Goal: Task Accomplishment & Management: Use online tool/utility

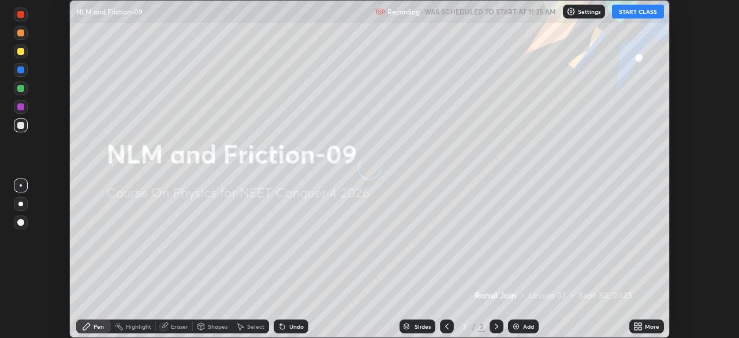
scroll to position [338, 739]
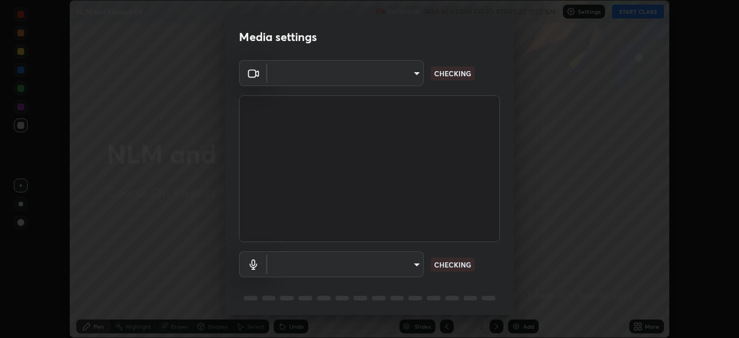
click at [414, 259] on body "Erase all NLM and Friction-09 Recording WAS SCHEDULED TO START AT 11:25 AM Sett…" at bounding box center [369, 169] width 739 height 338
type input "6ee9b2c6c9a5678ab5214f7e96b3922f1b517bc999d2db28af292a13673a7194"
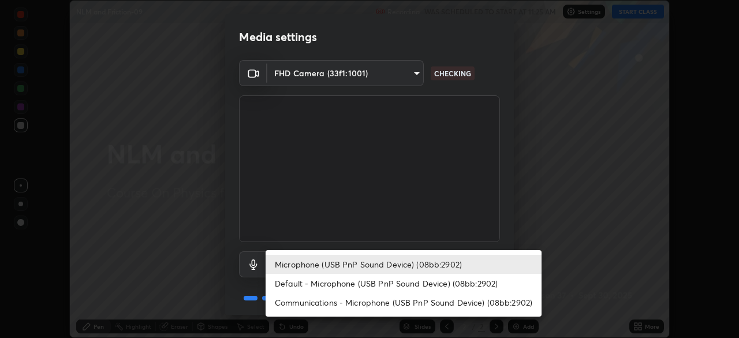
click at [393, 280] on li "Default - Microphone (USB PnP Sound Device) (08bb:2902)" at bounding box center [404, 283] width 276 height 19
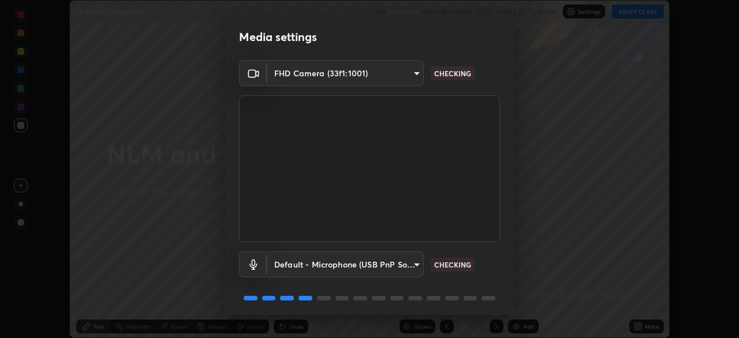
click at [410, 270] on body "Erase all NLM and Friction-09 Recording WAS SCHEDULED TO START AT 11:25 AM Sett…" at bounding box center [369, 169] width 739 height 338
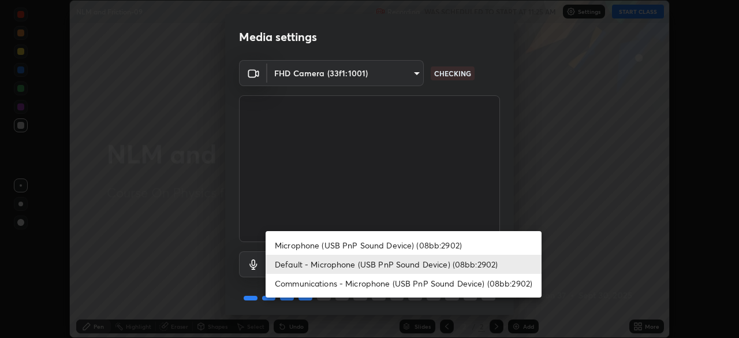
click at [416, 238] on li "Microphone (USB PnP Sound Device) (08bb:2902)" at bounding box center [404, 245] width 276 height 19
type input "d69259a39cf6ac2492a8378895a3ad9eba5f784ef6ce80e1a5d6c1c32a0e6b2d"
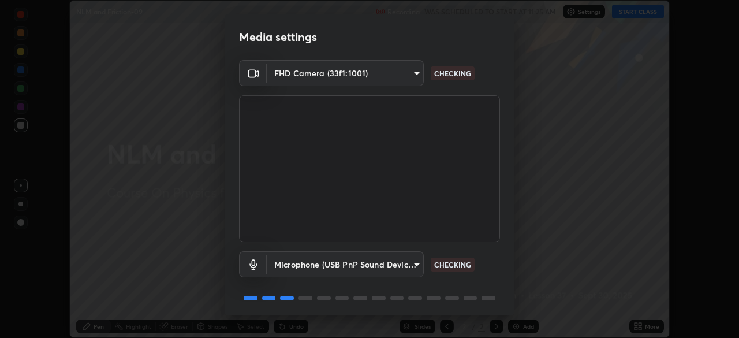
scroll to position [41, 0]
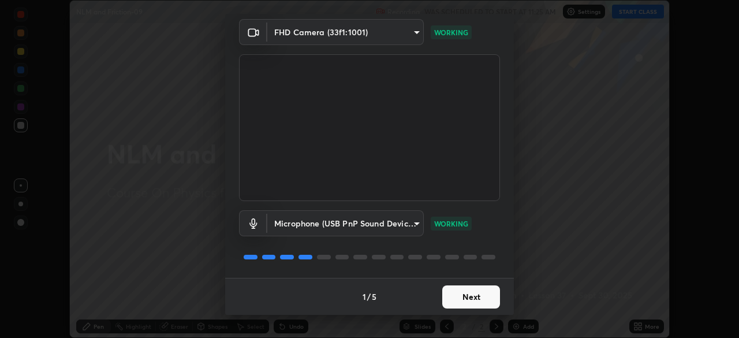
click at [476, 301] on button "Next" at bounding box center [471, 296] width 58 height 23
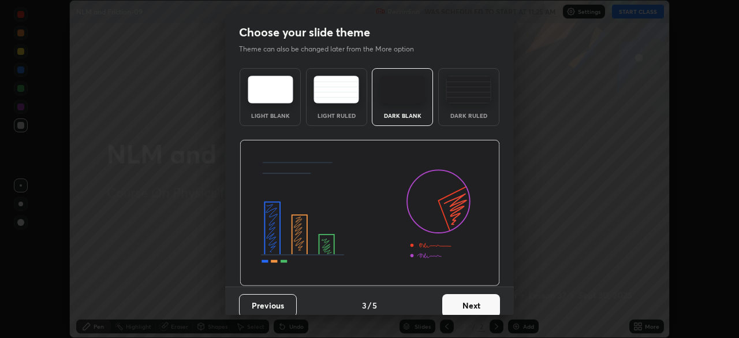
click at [482, 300] on button "Next" at bounding box center [471, 305] width 58 height 23
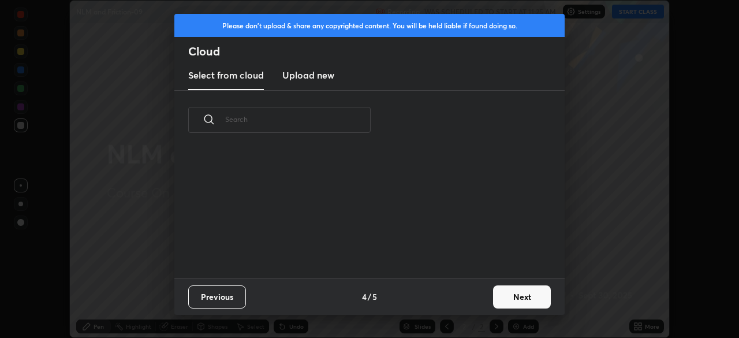
click at [506, 297] on button "Next" at bounding box center [522, 296] width 58 height 23
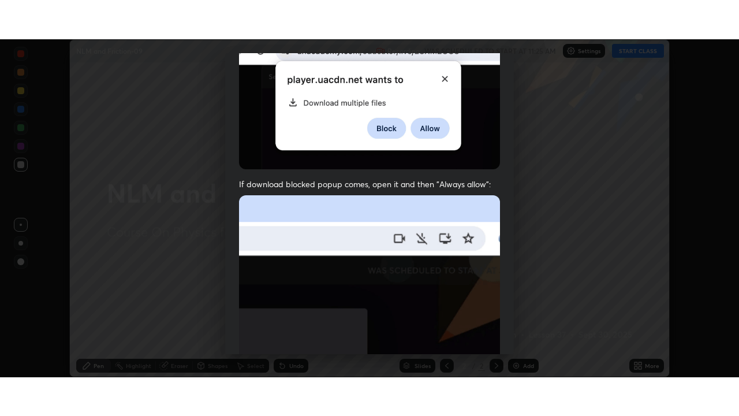
scroll to position [277, 0]
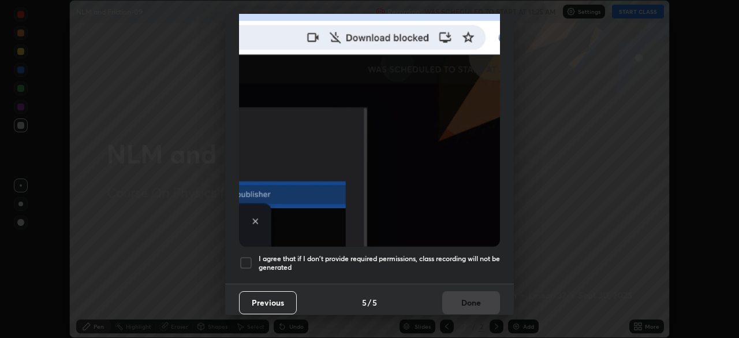
click at [471, 254] on h5 "I agree that if I don't provide required permissions, class recording will not …" at bounding box center [379, 263] width 241 height 18
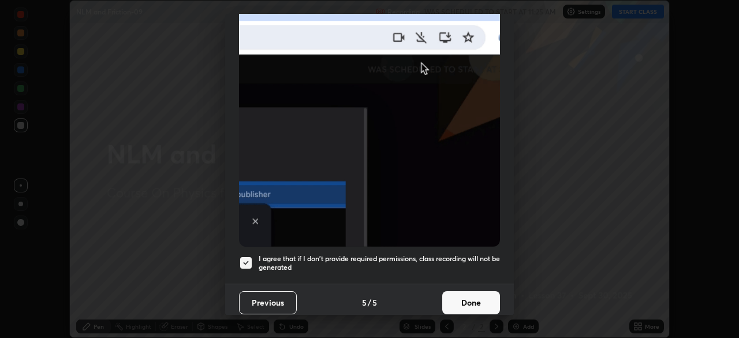
click at [464, 294] on button "Done" at bounding box center [471, 302] width 58 height 23
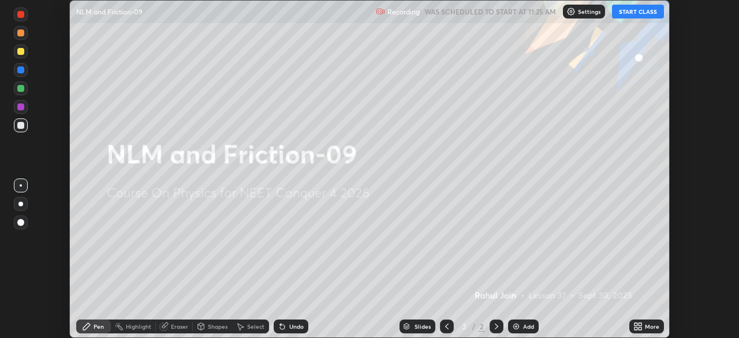
click at [636, 328] on icon at bounding box center [636, 328] width 3 height 3
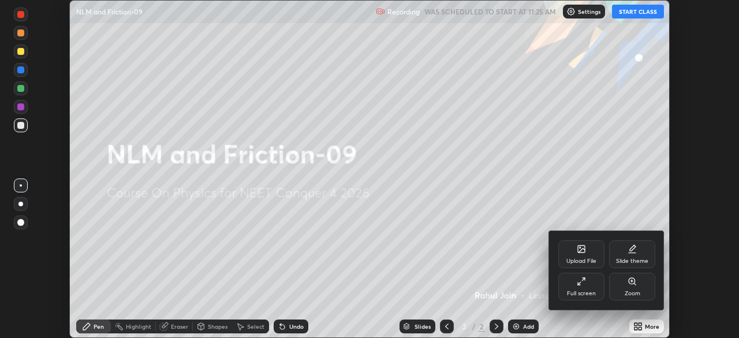
click at [576, 289] on div "Full screen" at bounding box center [581, 287] width 46 height 28
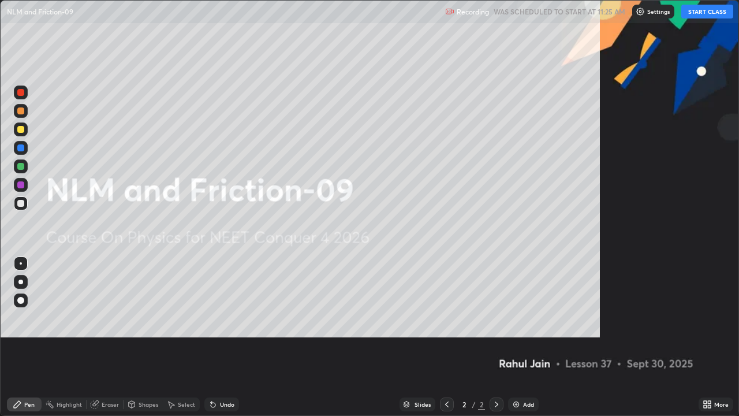
scroll to position [416, 739]
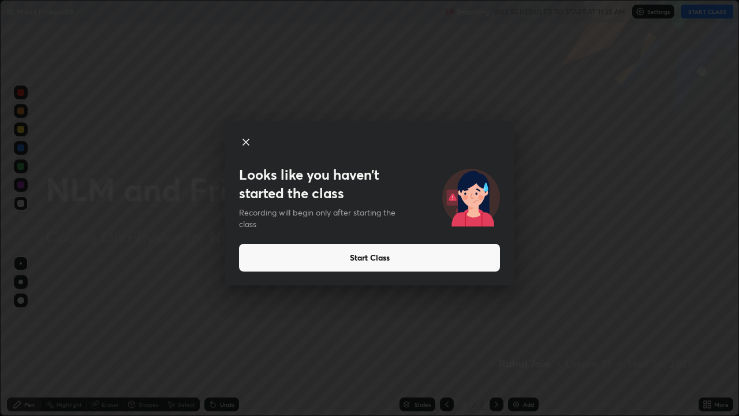
click at [715, 15] on div "Looks like you haven’t started the class Recording will begin only after starti…" at bounding box center [369, 208] width 739 height 416
click at [244, 143] on icon at bounding box center [246, 142] width 6 height 6
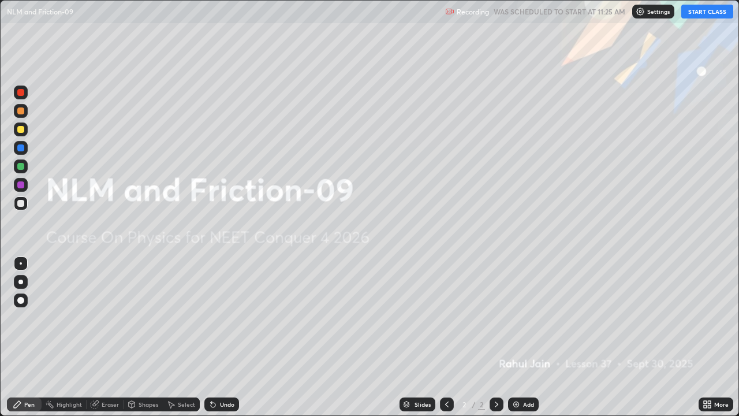
click at [708, 8] on button "START CLASS" at bounding box center [707, 12] width 52 height 14
click at [446, 337] on icon at bounding box center [446, 404] width 9 height 9
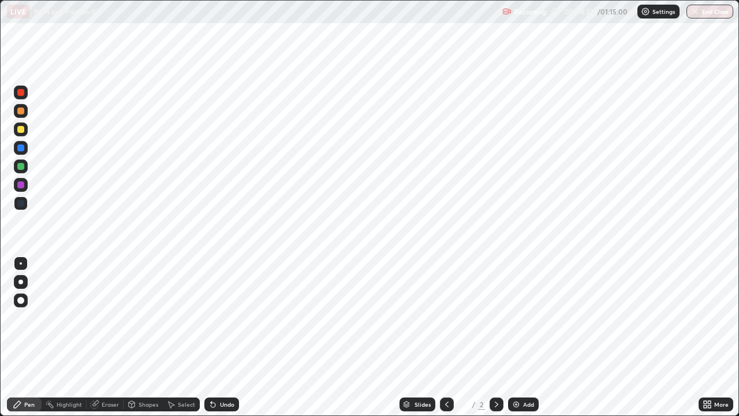
click at [496, 337] on icon at bounding box center [496, 404] width 9 height 9
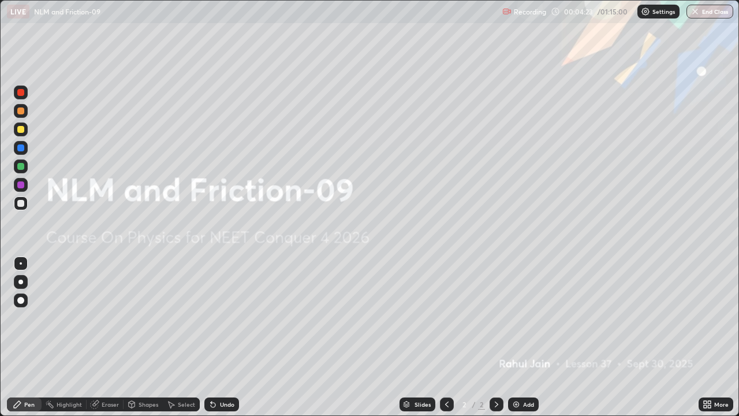
click at [520, 337] on div "Add" at bounding box center [523, 404] width 31 height 14
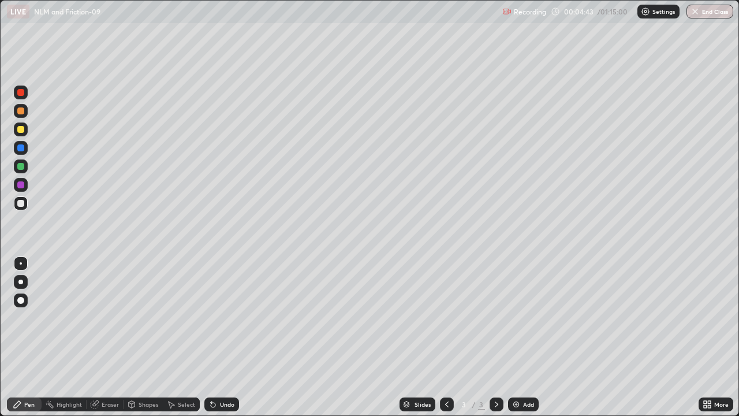
click at [21, 167] on div at bounding box center [20, 166] width 7 height 7
click at [21, 282] on div at bounding box center [20, 281] width 5 height 5
click at [18, 186] on div at bounding box center [20, 184] width 7 height 7
click at [19, 167] on div at bounding box center [20, 166] width 7 height 7
click at [25, 98] on div at bounding box center [21, 92] width 14 height 14
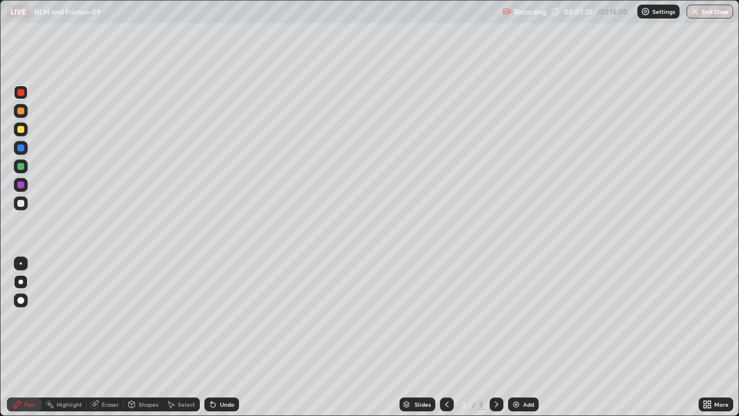
click at [58, 337] on div "Highlight" at bounding box center [69, 404] width 25 height 6
click at [29, 337] on div "Pen" at bounding box center [29, 404] width 10 height 6
click at [19, 185] on div at bounding box center [20, 184] width 7 height 7
click at [24, 95] on div at bounding box center [21, 92] width 14 height 14
click at [226, 337] on div "Undo" at bounding box center [227, 404] width 14 height 6
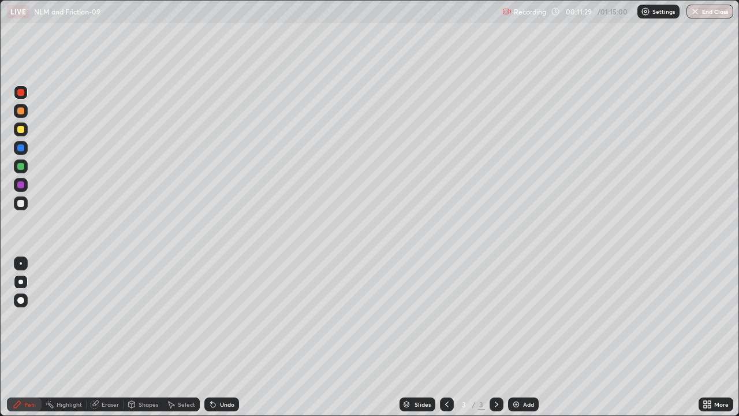
click at [17, 113] on div at bounding box center [20, 110] width 7 height 7
click at [524, 337] on div "Add" at bounding box center [528, 404] width 11 height 6
click at [230, 337] on div "Undo" at bounding box center [227, 404] width 14 height 6
click at [113, 337] on div "Eraser" at bounding box center [110, 404] width 17 height 6
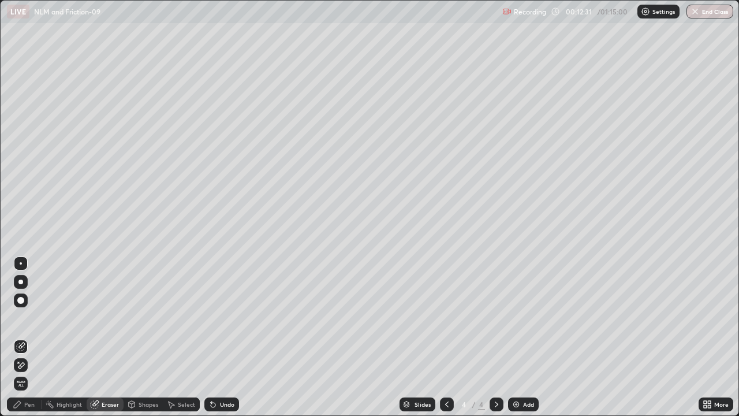
click at [20, 337] on icon at bounding box center [20, 346] width 9 height 9
click at [29, 337] on div "Pen" at bounding box center [29, 404] width 10 height 6
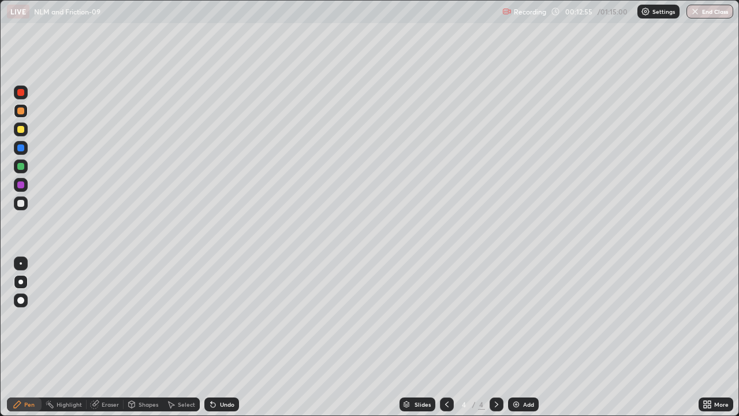
click at [20, 168] on div at bounding box center [20, 166] width 7 height 7
click at [66, 337] on div "Highlight" at bounding box center [69, 404] width 25 height 6
click at [30, 337] on div "Pen" at bounding box center [29, 404] width 10 height 6
click at [21, 97] on div at bounding box center [21, 92] width 14 height 14
click at [516, 337] on img at bounding box center [516, 404] width 9 height 9
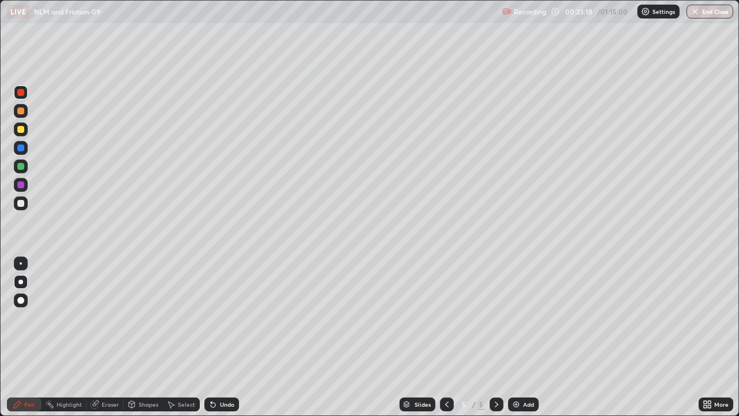
click at [17, 185] on div at bounding box center [20, 184] width 7 height 7
click at [20, 282] on div at bounding box center [20, 281] width 5 height 5
click at [21, 133] on div at bounding box center [21, 129] width 14 height 14
click at [514, 337] on img at bounding box center [516, 404] width 9 height 9
click at [24, 185] on div at bounding box center [20, 184] width 7 height 7
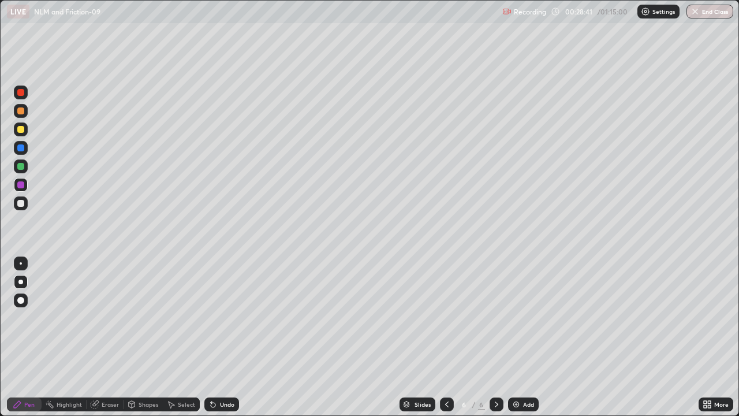
click at [446, 337] on icon at bounding box center [446, 404] width 9 height 9
click at [492, 337] on div at bounding box center [497, 404] width 14 height 23
click at [22, 166] on div at bounding box center [20, 166] width 7 height 7
click at [508, 337] on div "Add" at bounding box center [523, 404] width 31 height 14
click at [21, 132] on div at bounding box center [20, 129] width 7 height 7
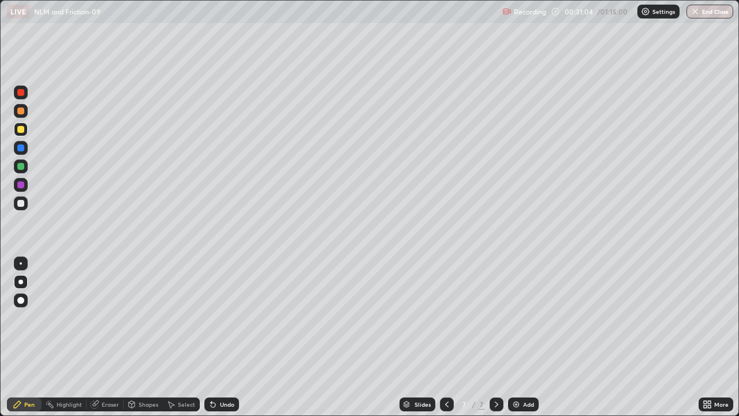
click at [211, 337] on icon at bounding box center [211, 401] width 1 height 1
click at [212, 337] on icon at bounding box center [213, 404] width 5 height 5
click at [100, 337] on div "Eraser" at bounding box center [105, 404] width 37 height 14
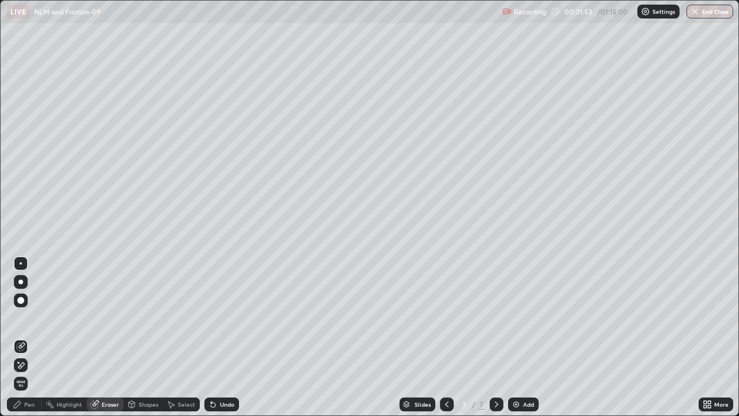
click at [20, 337] on icon at bounding box center [20, 346] width 9 height 9
click at [29, 337] on div "Pen" at bounding box center [24, 404] width 35 height 14
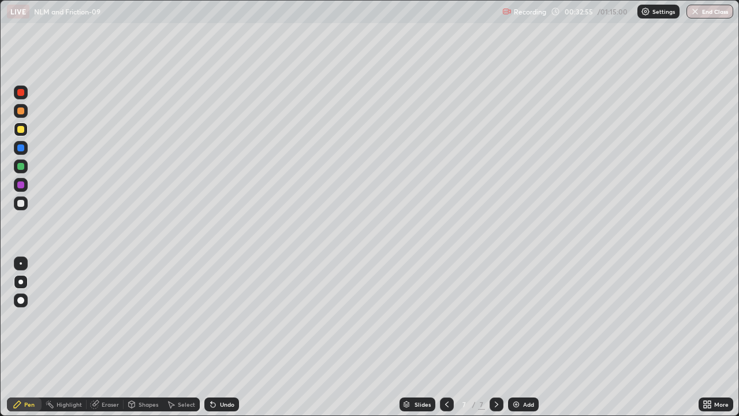
click at [18, 166] on div at bounding box center [20, 166] width 7 height 7
click at [66, 337] on div "Highlight" at bounding box center [69, 404] width 25 height 6
click at [25, 337] on div "Pen" at bounding box center [29, 404] width 10 height 6
click at [519, 337] on div "Add" at bounding box center [523, 404] width 31 height 14
click at [228, 337] on div "Undo" at bounding box center [227, 404] width 14 height 6
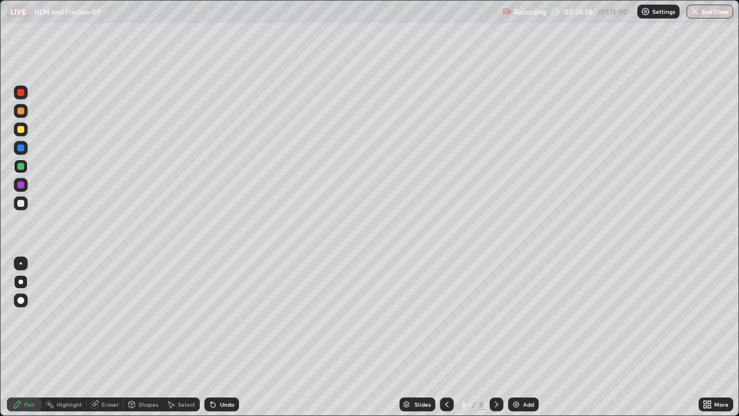
click at [225, 337] on div "Undo" at bounding box center [221, 404] width 35 height 14
click at [20, 111] on div at bounding box center [20, 110] width 7 height 7
click at [99, 337] on div "Eraser" at bounding box center [105, 404] width 37 height 14
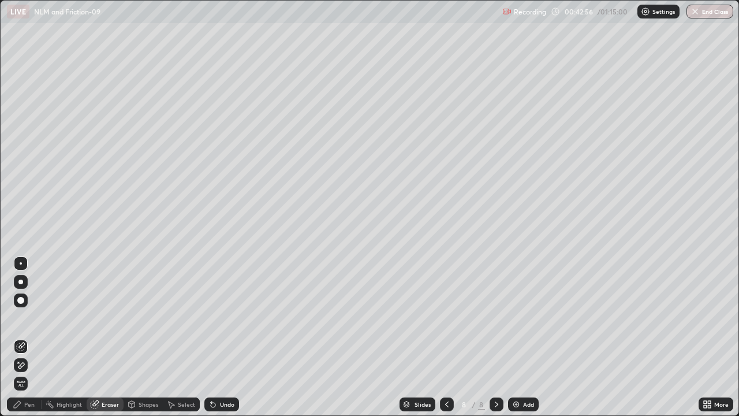
click at [184, 337] on div "Select" at bounding box center [186, 404] width 17 height 6
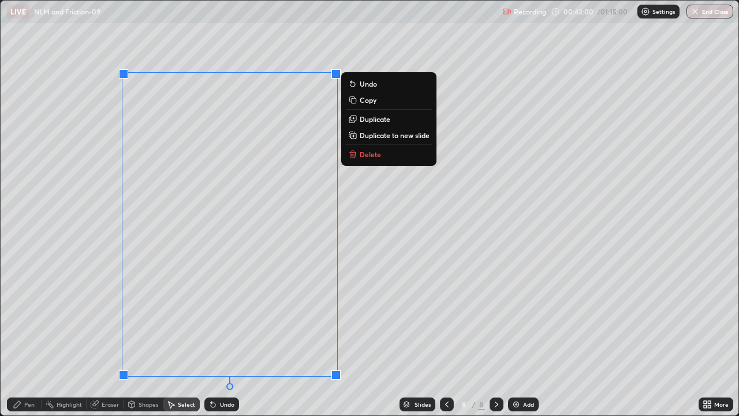
click at [363, 136] on p "Duplicate to new slide" at bounding box center [395, 134] width 70 height 9
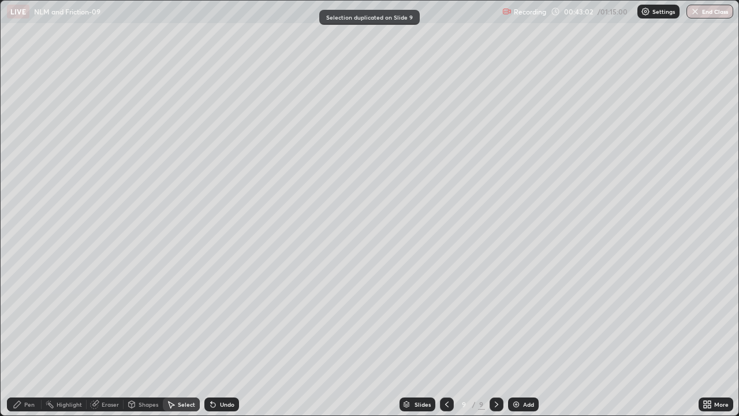
click at [107, 337] on div "Eraser" at bounding box center [110, 404] width 17 height 6
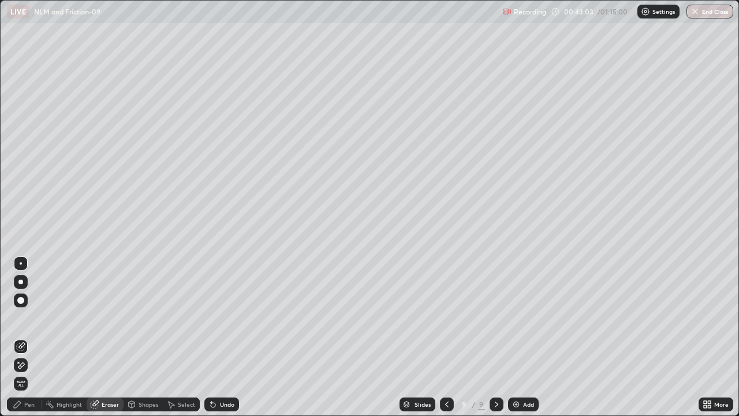
click at [21, 337] on icon at bounding box center [20, 346] width 9 height 9
click at [29, 337] on div "Pen" at bounding box center [29, 404] width 10 height 6
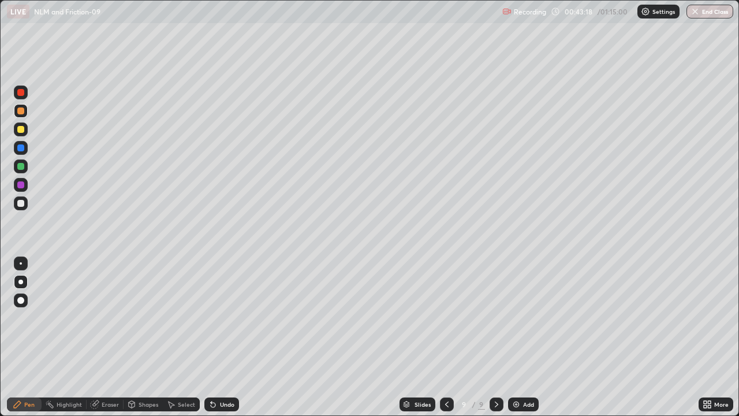
click at [22, 95] on div at bounding box center [20, 92] width 7 height 7
click at [216, 337] on div "Undo" at bounding box center [221, 404] width 35 height 14
click at [229, 337] on div "Undo" at bounding box center [227, 404] width 14 height 6
click at [226, 337] on div "Undo" at bounding box center [227, 404] width 14 height 6
click at [22, 130] on div at bounding box center [20, 129] width 7 height 7
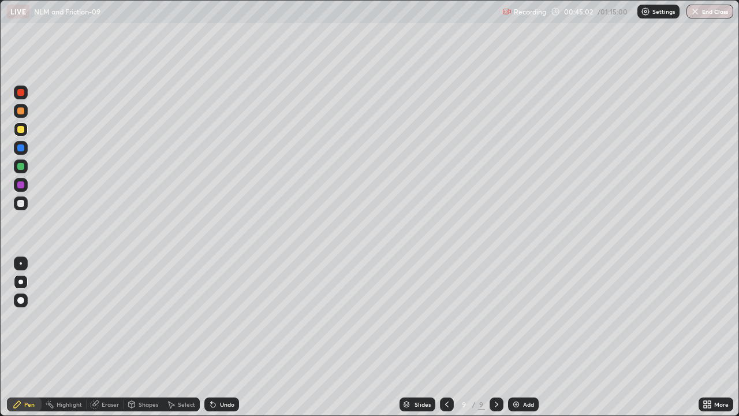
click at [514, 337] on img at bounding box center [516, 404] width 9 height 9
click at [230, 337] on div "Undo" at bounding box center [221, 404] width 35 height 14
click at [101, 337] on div "Eraser" at bounding box center [105, 404] width 37 height 14
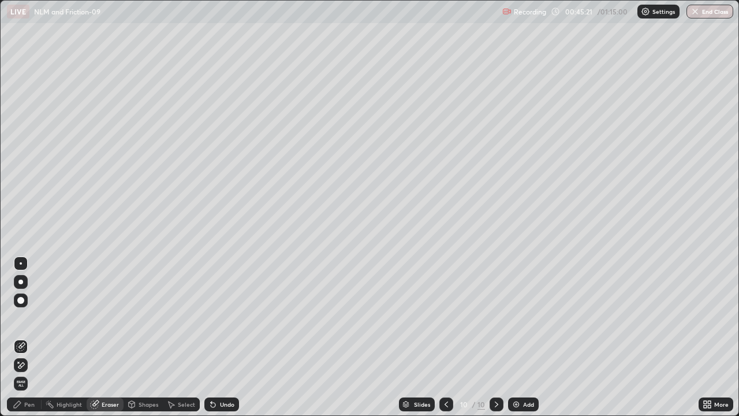
click at [23, 337] on icon at bounding box center [20, 346] width 9 height 9
click at [28, 337] on div "Pen" at bounding box center [24, 404] width 35 height 14
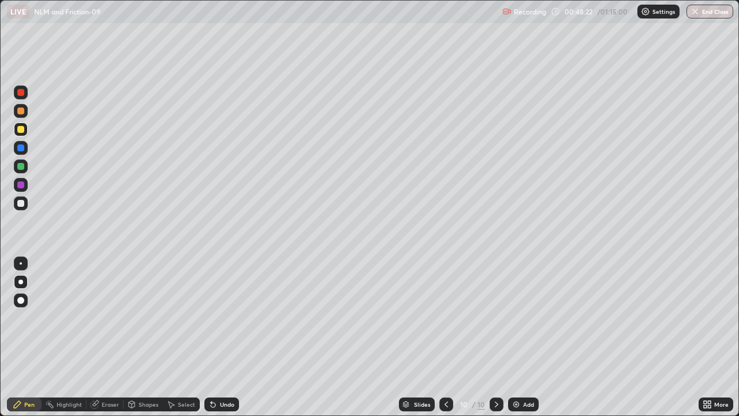
click at [19, 98] on div at bounding box center [21, 92] width 14 height 14
click at [225, 337] on div "Undo" at bounding box center [221, 404] width 35 height 14
click at [516, 337] on img at bounding box center [516, 404] width 9 height 9
click at [24, 189] on div at bounding box center [21, 185] width 14 height 14
click at [18, 146] on div at bounding box center [20, 147] width 7 height 7
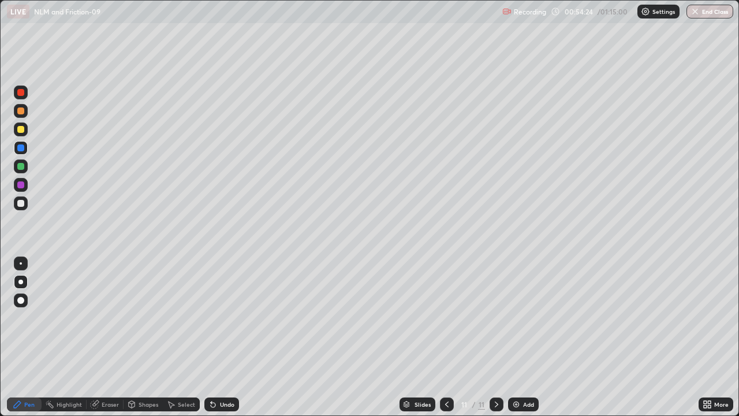
click at [21, 114] on div at bounding box center [20, 110] width 7 height 7
click at [518, 337] on div "Add" at bounding box center [523, 404] width 31 height 14
click at [20, 151] on div at bounding box center [20, 147] width 7 height 7
click at [22, 99] on div at bounding box center [21, 92] width 14 height 14
click at [22, 91] on div at bounding box center [20, 92] width 7 height 7
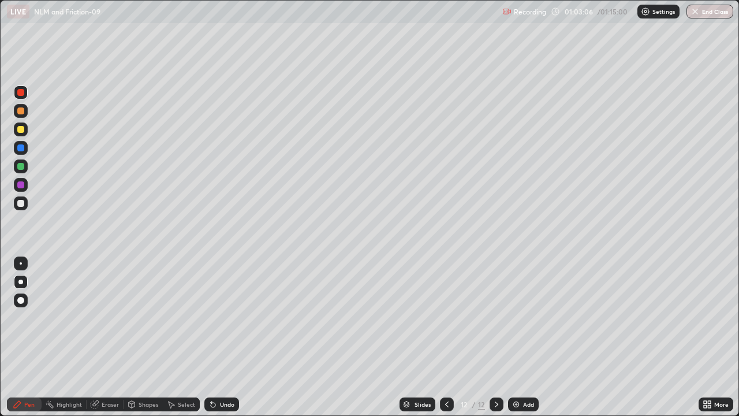
click at [523, 337] on div "Add" at bounding box center [528, 404] width 11 height 6
click at [232, 337] on div "Undo" at bounding box center [221, 404] width 35 height 14
click at [20, 184] on div at bounding box center [20, 184] width 7 height 7
click at [717, 12] on button "End Class" at bounding box center [710, 12] width 47 height 14
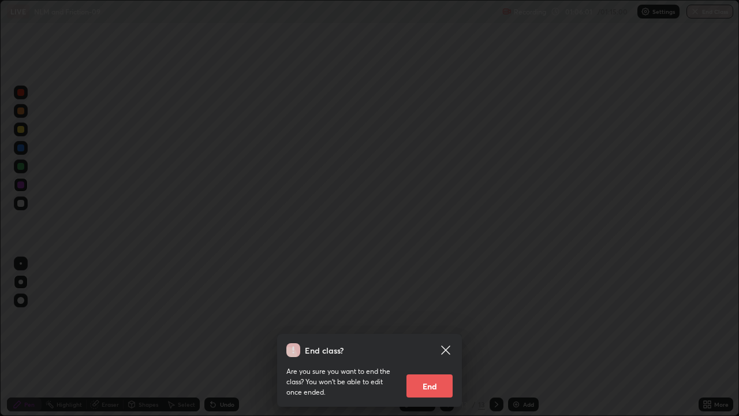
click at [433, 337] on button "End" at bounding box center [430, 385] width 46 height 23
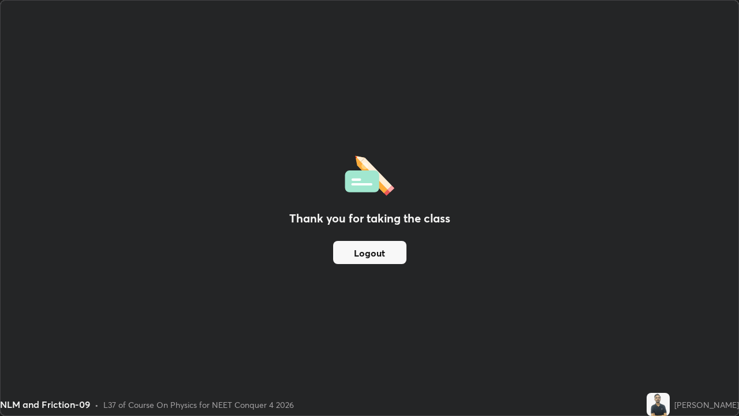
click at [367, 254] on button "Logout" at bounding box center [369, 252] width 73 height 23
